Goal: Task Accomplishment & Management: Manage account settings

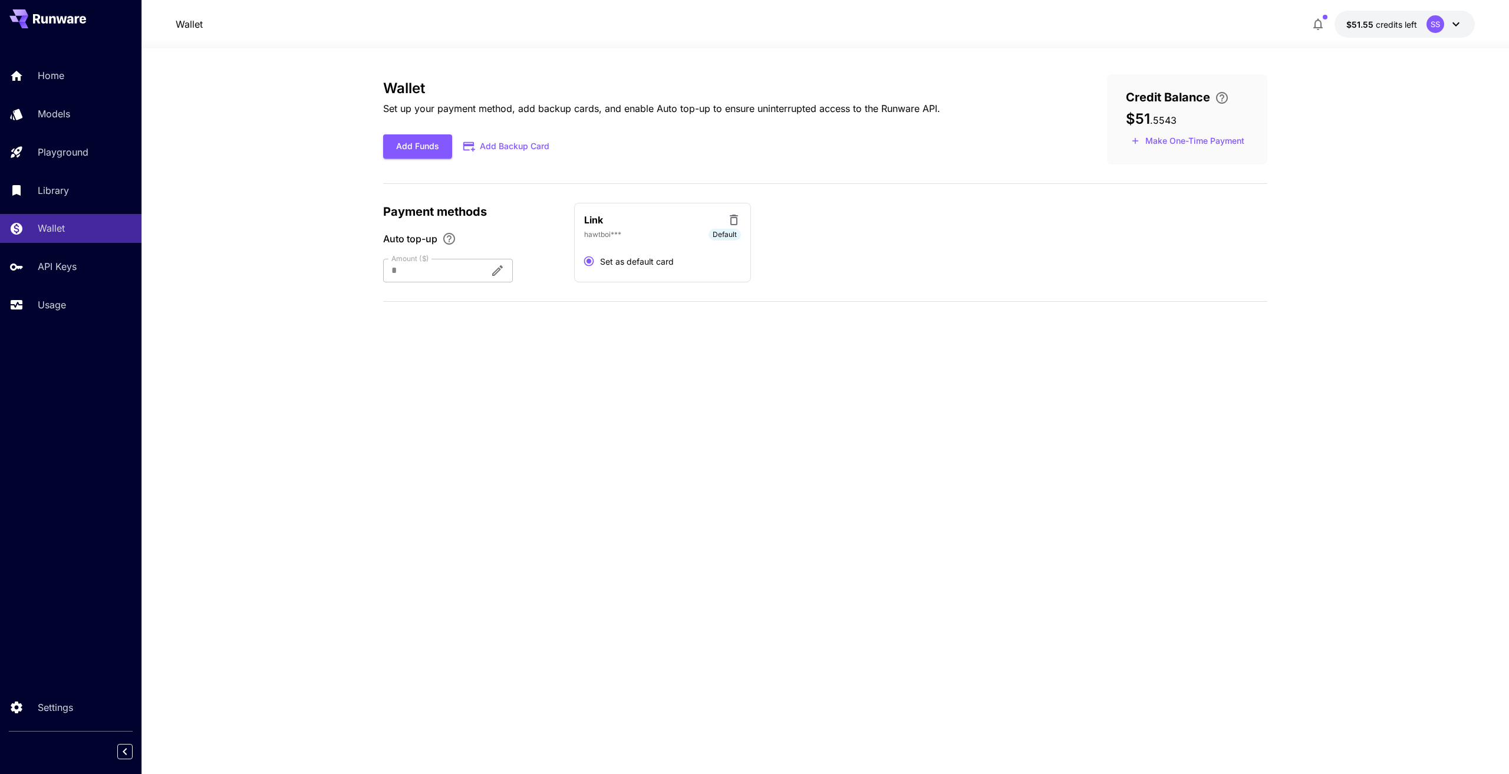
click at [429, 272] on div at bounding box center [431, 271] width 97 height 24
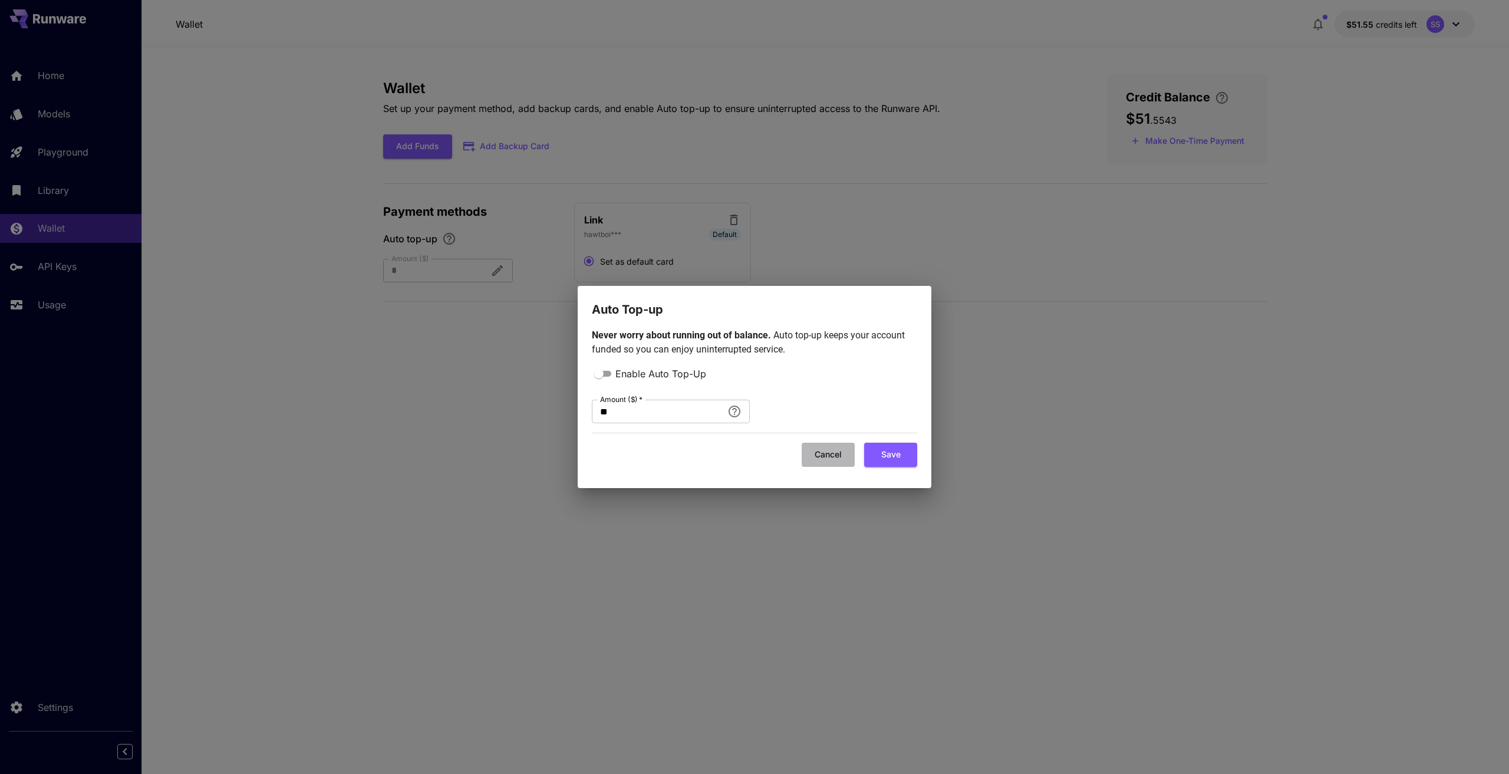
click at [832, 465] on button "Cancel" at bounding box center [828, 455] width 53 height 24
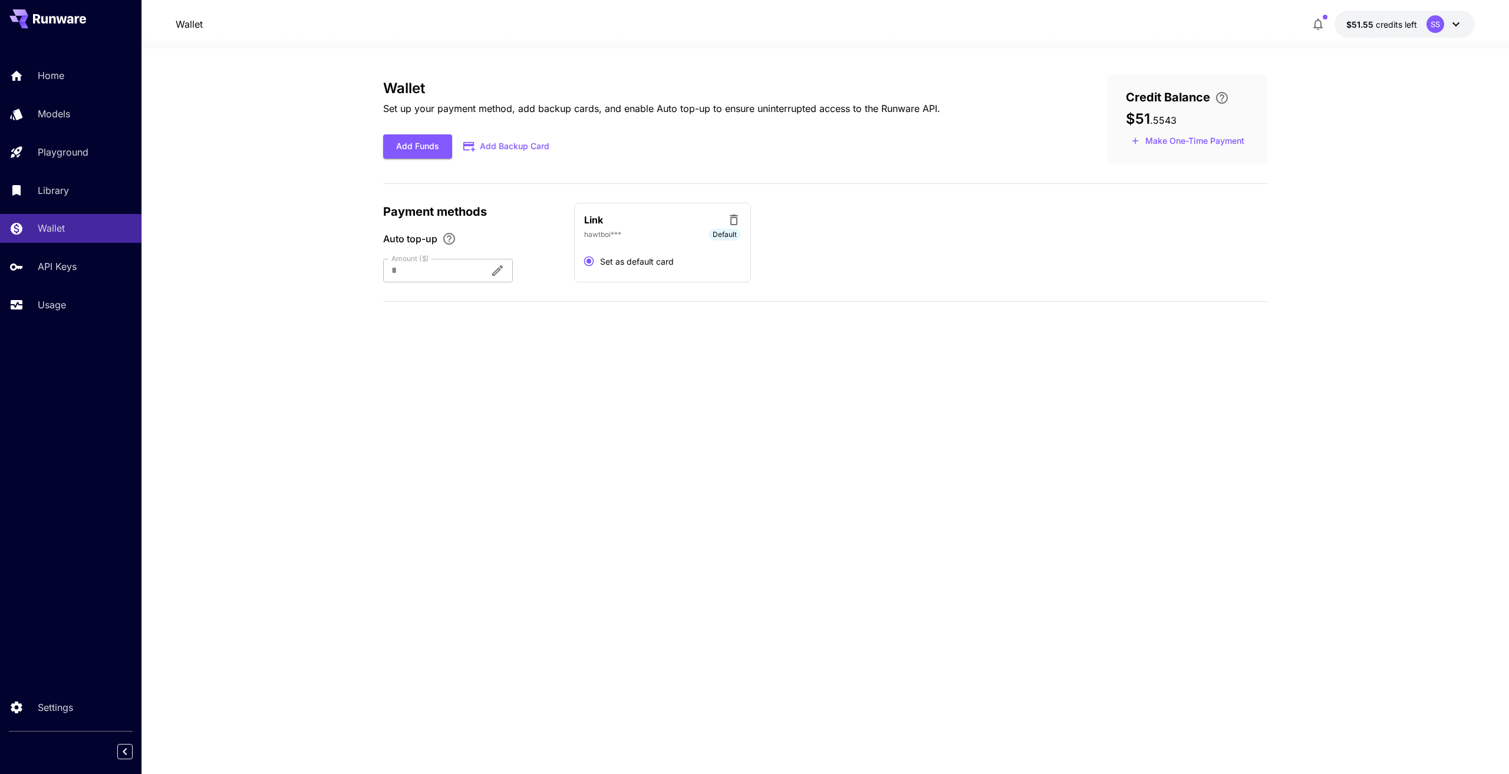
click at [427, 242] on span "Auto top-up" at bounding box center [410, 239] width 54 height 14
click at [426, 275] on div at bounding box center [431, 271] width 97 height 24
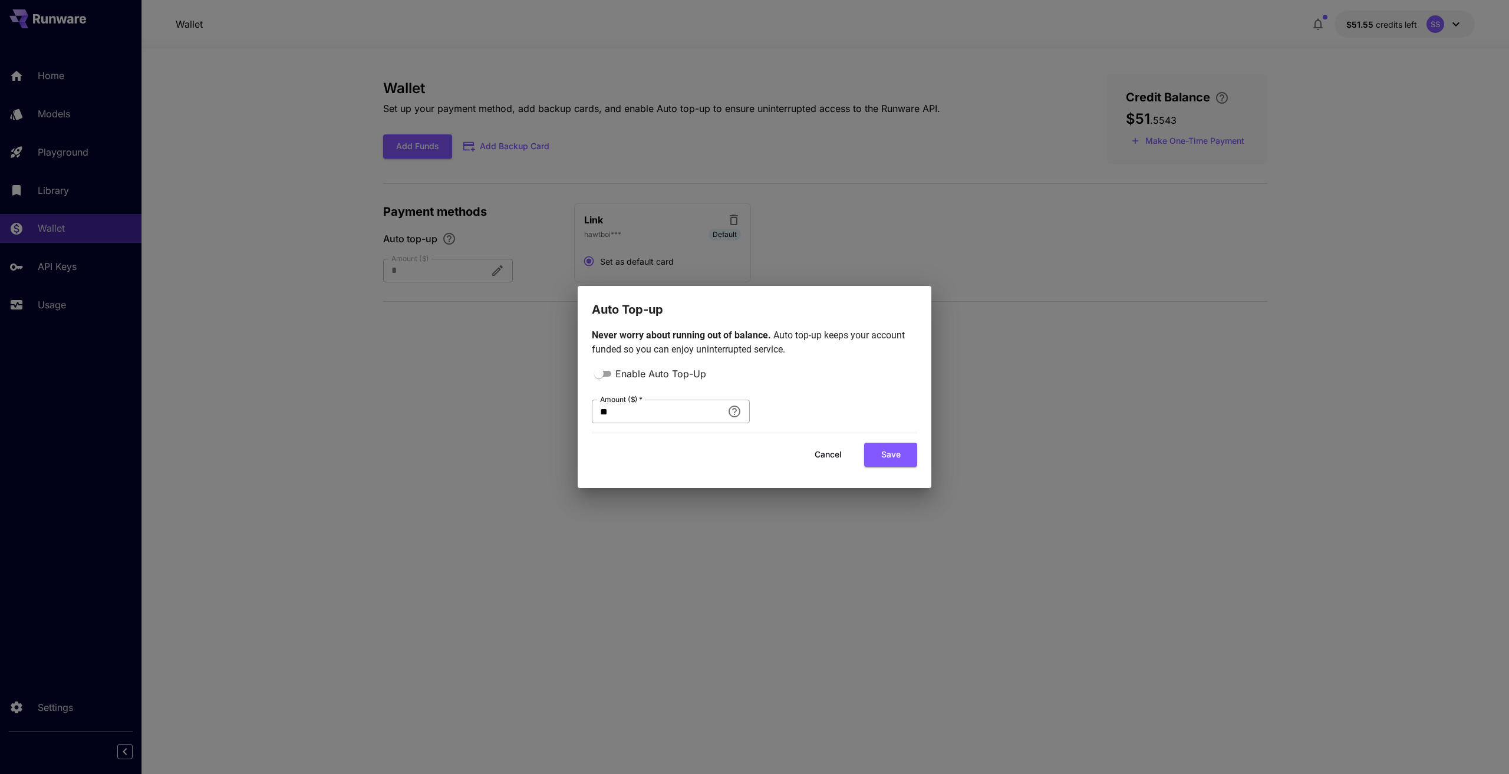
click at [682, 413] on input "**" at bounding box center [657, 412] width 131 height 24
drag, startPoint x: 573, startPoint y: 416, endPoint x: 550, endPoint y: 415, distance: 23.0
click at [550, 415] on div "Auto Top-up Never worry about running out of balance. Auto top-up keeps your ac…" at bounding box center [754, 387] width 1509 height 774
type input "*"
click at [902, 457] on button "Save" at bounding box center [890, 455] width 53 height 24
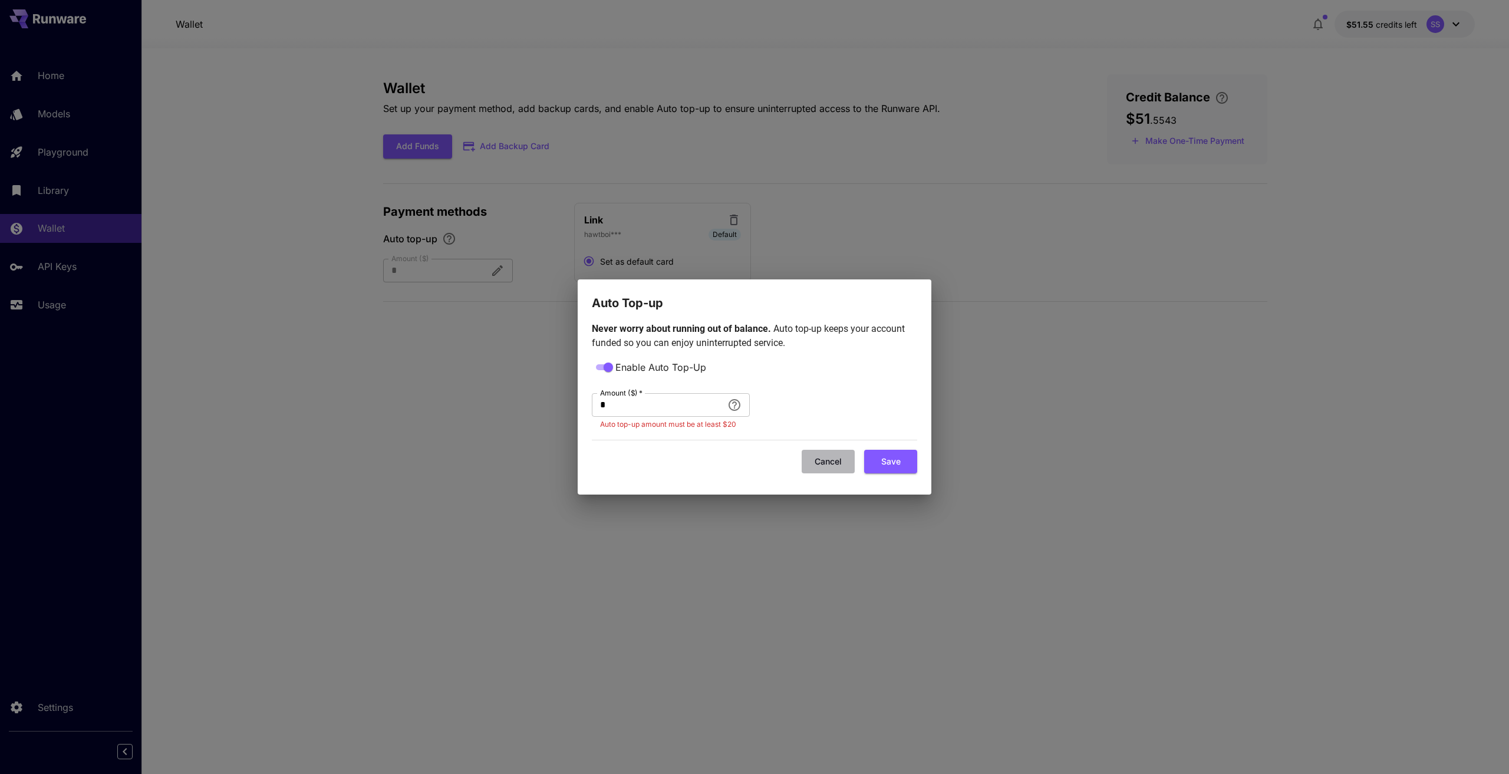
click at [834, 465] on button "Cancel" at bounding box center [828, 462] width 53 height 24
